Goal: Task Accomplishment & Management: Use online tool/utility

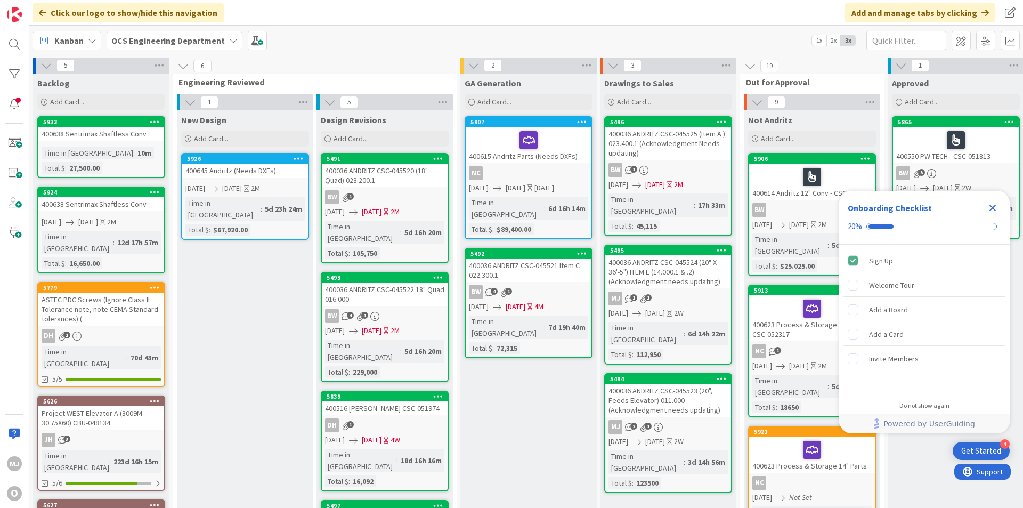
click at [994, 204] on icon "Close Checklist" at bounding box center [992, 207] width 13 height 13
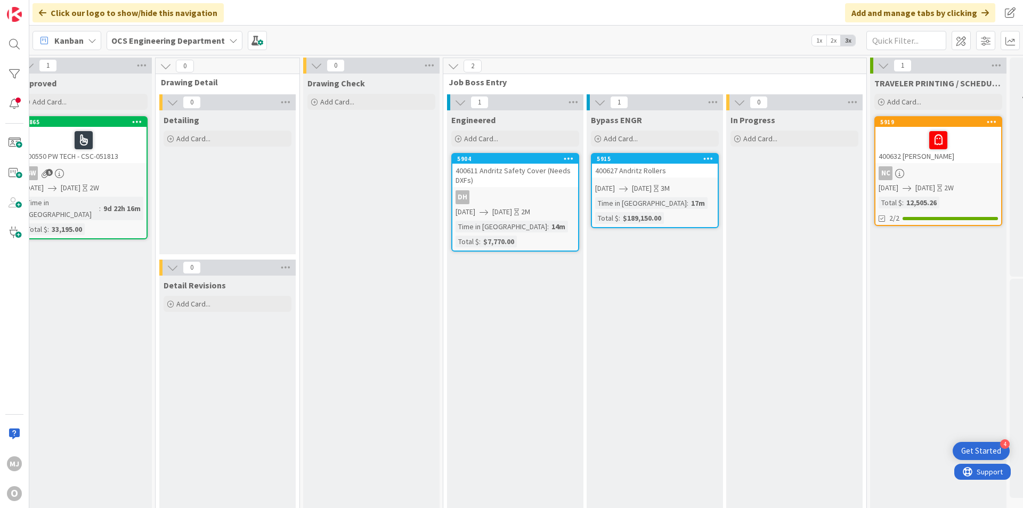
scroll to position [0, 924]
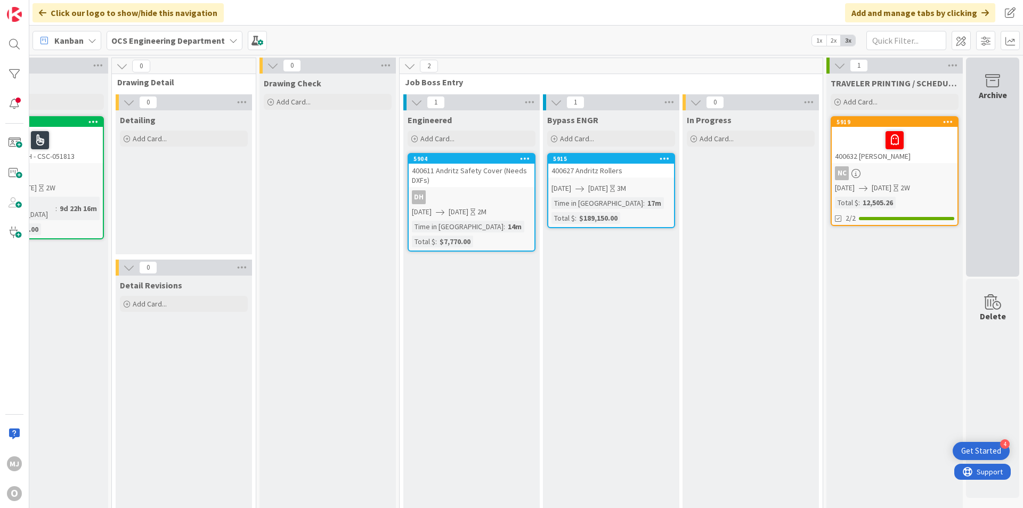
click at [985, 107] on div "Archive" at bounding box center [992, 167] width 53 height 219
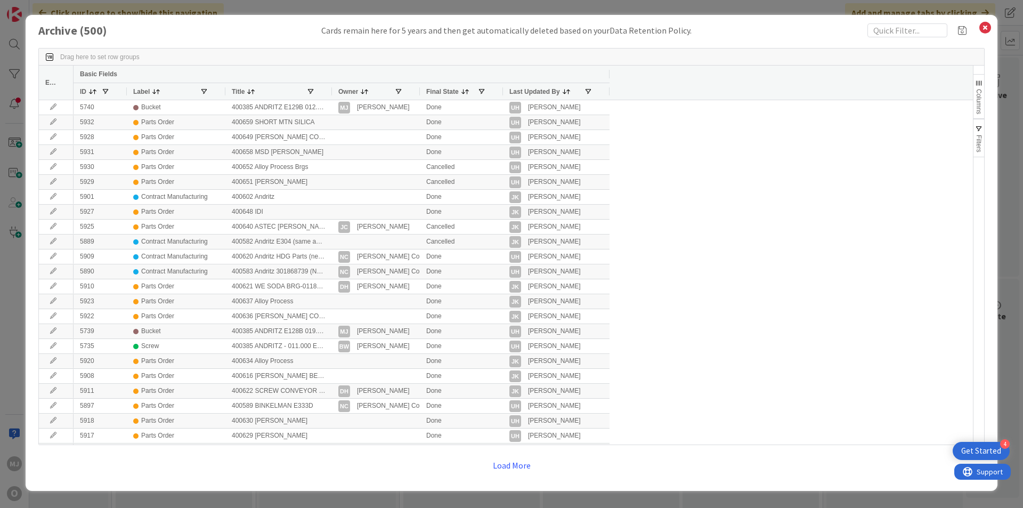
click at [331, 88] on div at bounding box center [331, 91] width 4 height 17
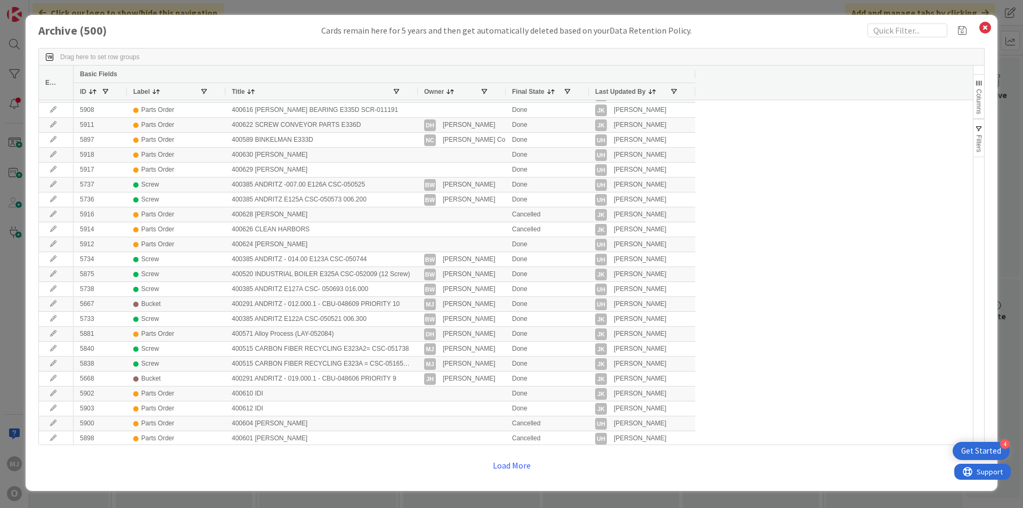
scroll to position [266, 0]
click at [985, 28] on icon at bounding box center [985, 27] width 14 height 15
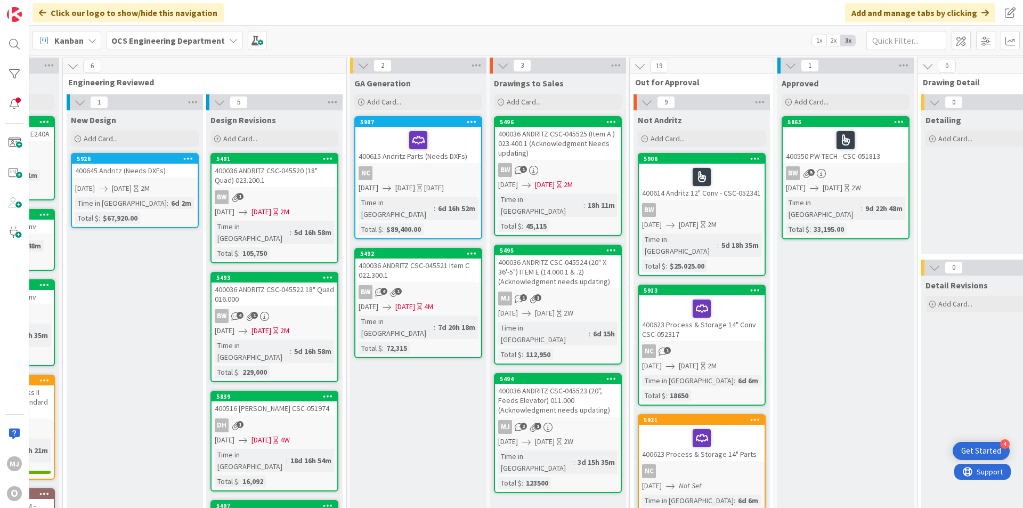
scroll to position [0, 98]
